Goal: Task Accomplishment & Management: Manage account settings

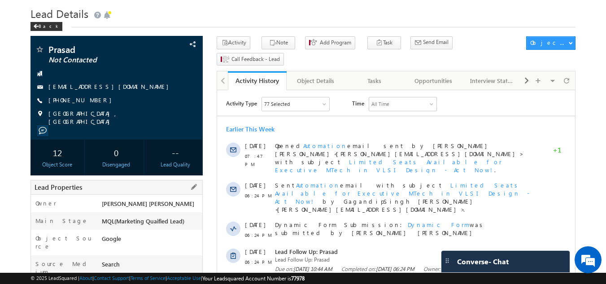
scroll to position [24, 0]
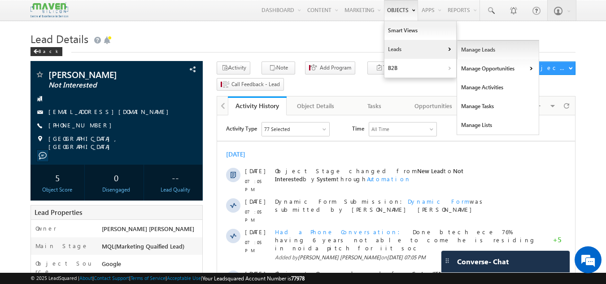
click at [467, 51] on link "Manage Leads" at bounding box center [498, 49] width 82 height 19
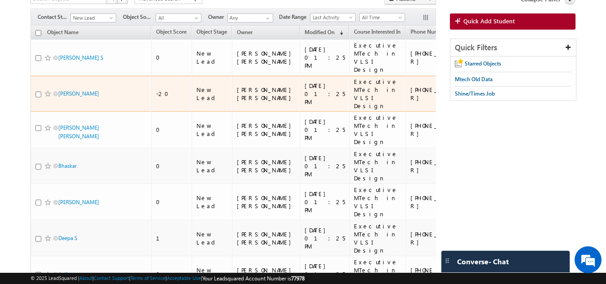
scroll to position [69, 0]
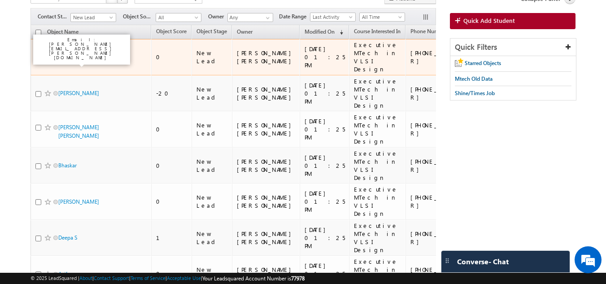
click at [82, 56] on link "Santhoshkumar S" at bounding box center [80, 57] width 45 height 7
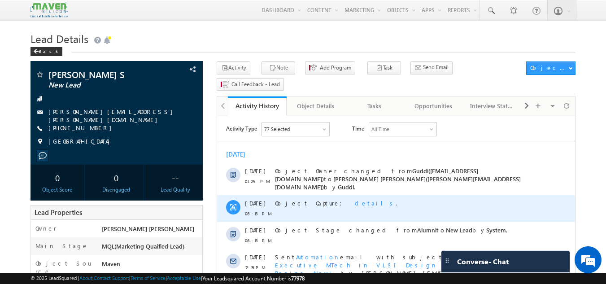
click at [249, 213] on div "08 Sep 06:16 PM" at bounding box center [255, 208] width 20 height 27
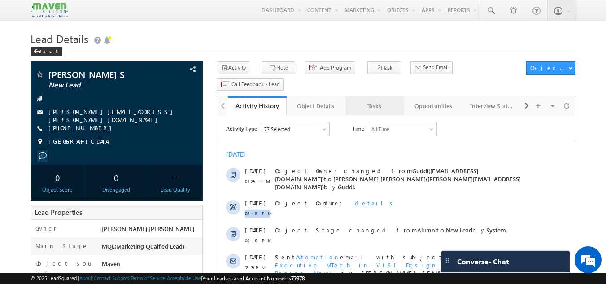
click at [379, 100] on div "Tasks" at bounding box center [373, 105] width 43 height 11
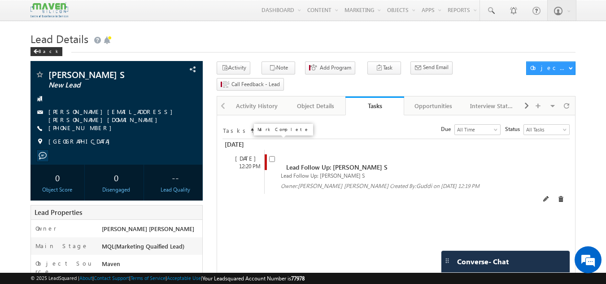
click at [272, 156] on input "checkbox" at bounding box center [272, 159] width 6 height 6
checkbox input "false"
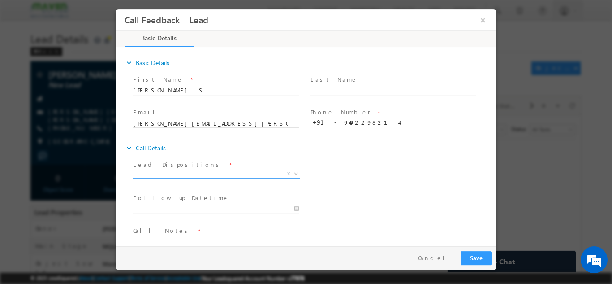
click at [221, 169] on span "X" at bounding box center [216, 173] width 167 height 9
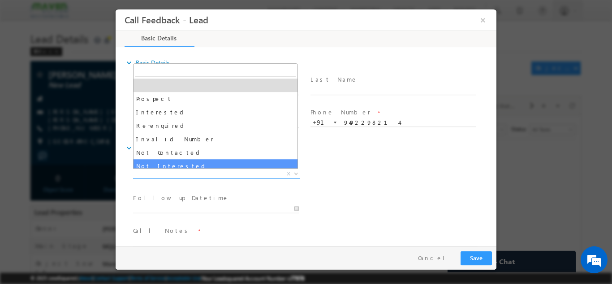
select select "Not Interested"
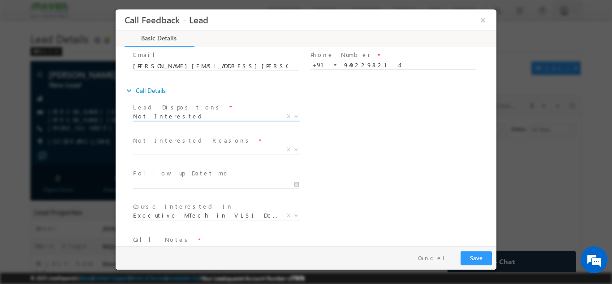
scroll to position [58, 0]
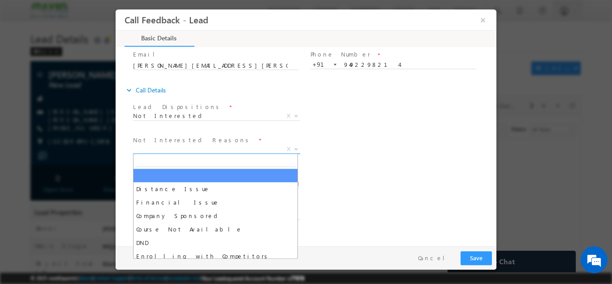
click at [207, 151] on span "X" at bounding box center [216, 148] width 167 height 9
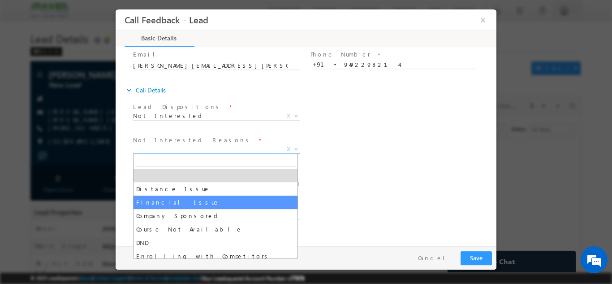
scroll to position [18, 0]
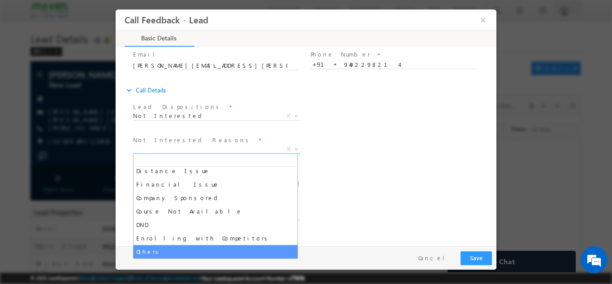
select select "Others"
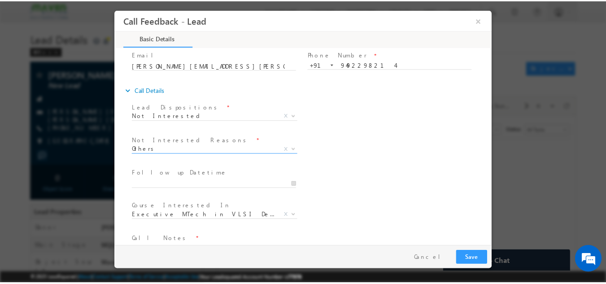
scroll to position [81, 0]
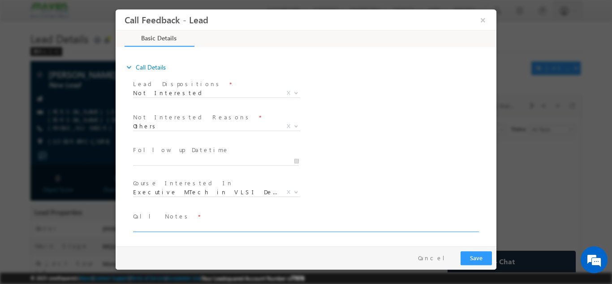
click at [209, 229] on textarea at bounding box center [305, 226] width 345 height 10
type textarea "not interested now"
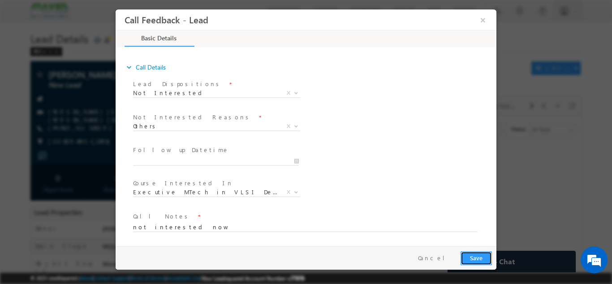
click at [475, 259] on button "Save" at bounding box center [476, 258] width 31 height 14
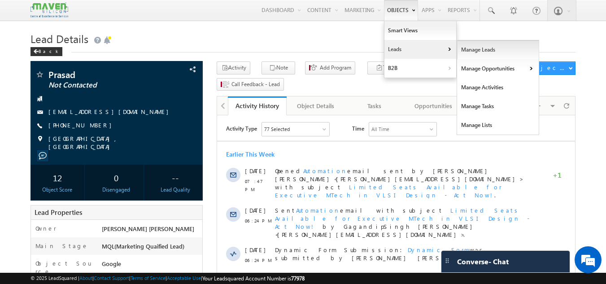
click at [463, 53] on link "Manage Leads" at bounding box center [498, 49] width 82 height 19
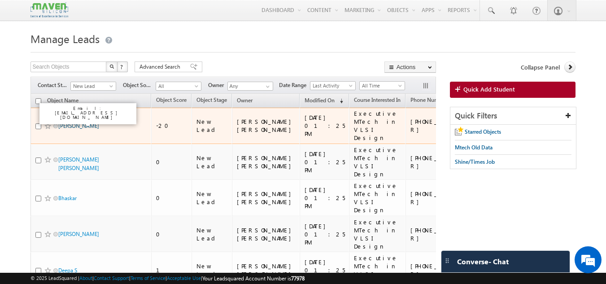
click at [78, 122] on link "Sapna Mudila" at bounding box center [78, 125] width 41 height 7
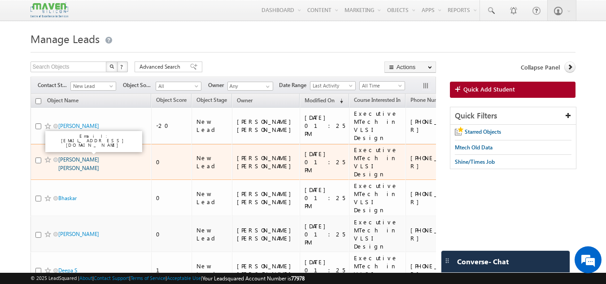
click at [89, 156] on link "Khonde Yash Ishwarlal" at bounding box center [78, 163] width 41 height 15
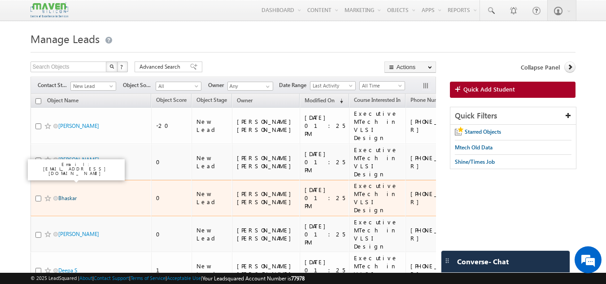
click at [71, 195] on link "Bhaskar" at bounding box center [67, 198] width 18 height 7
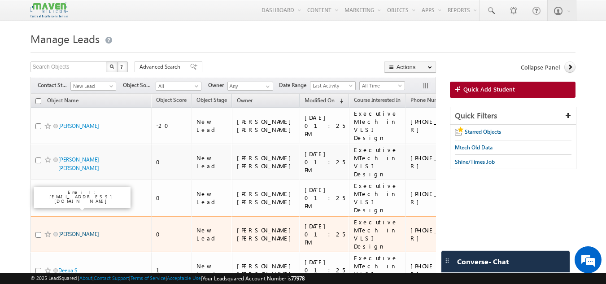
click at [71, 230] on link "Mahesh Jadhav" at bounding box center [78, 233] width 41 height 7
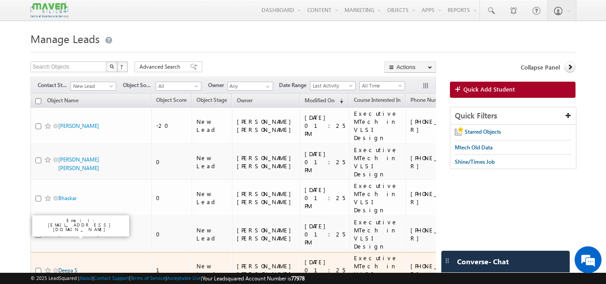
click at [68, 267] on link "Deepa S" at bounding box center [67, 270] width 19 height 7
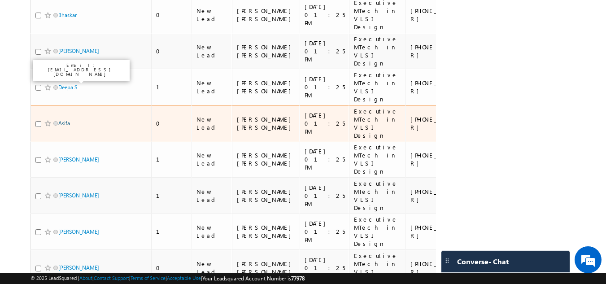
scroll to position [186, 0]
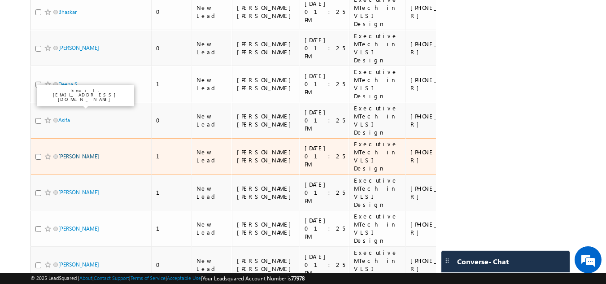
click at [79, 153] on link "Gawali Aditya" at bounding box center [78, 156] width 41 height 7
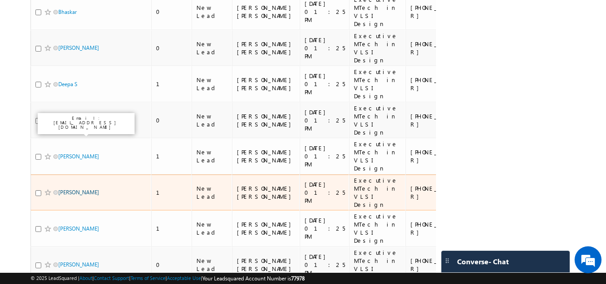
click at [84, 189] on link "Shyamaprasad Neogi" at bounding box center [78, 192] width 41 height 7
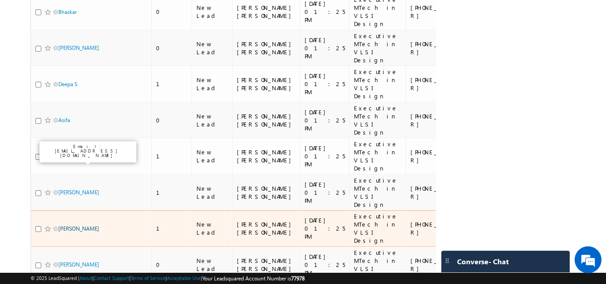
click at [78, 225] on link "Balaji Vunnava" at bounding box center [78, 228] width 41 height 7
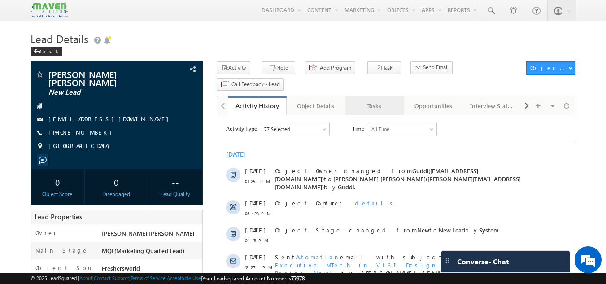
click at [386, 100] on div "Tasks" at bounding box center [373, 105] width 43 height 11
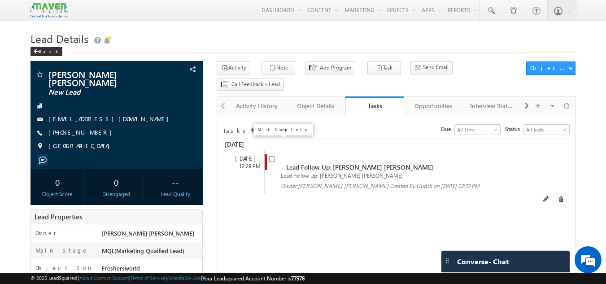
click at [270, 156] on input "checkbox" at bounding box center [272, 159] width 6 height 6
checkbox input "false"
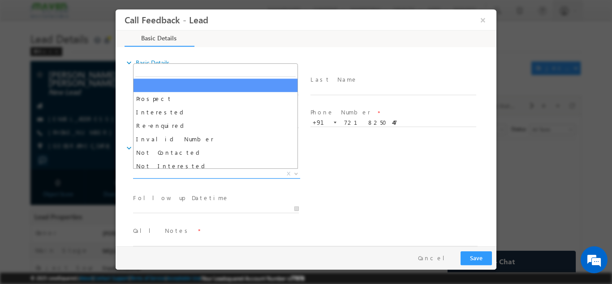
click at [227, 174] on span "X" at bounding box center [216, 173] width 167 height 9
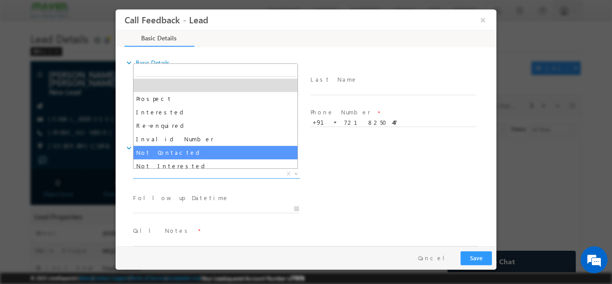
select select "Not Contacted"
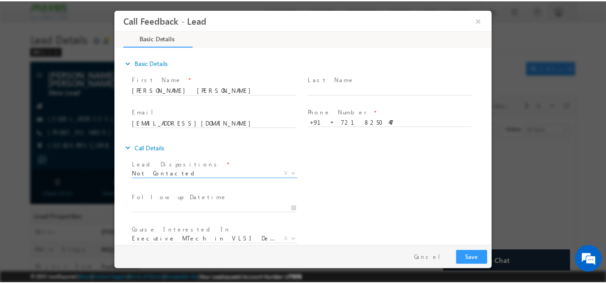
scroll to position [48, 0]
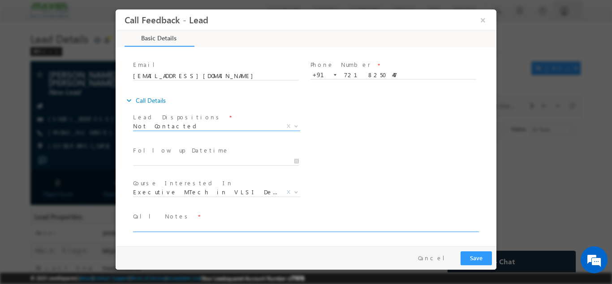
click at [266, 227] on textarea at bounding box center [305, 226] width 345 height 10
type textarea "no incoming call"
click at [482, 255] on button "Save" at bounding box center [476, 258] width 31 height 14
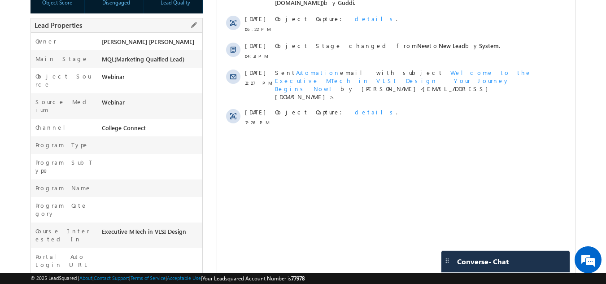
scroll to position [184, 0]
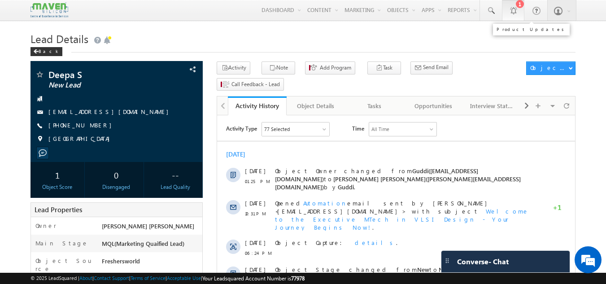
click at [514, 4] on link "1" at bounding box center [513, 10] width 22 height 21
